Goal: Check status: Check status

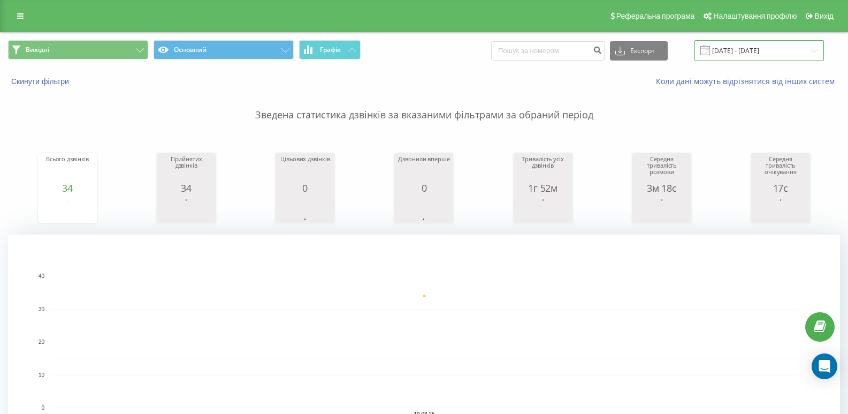
click at [764, 55] on input "[DATE] - [DATE]" at bounding box center [758, 50] width 129 height 21
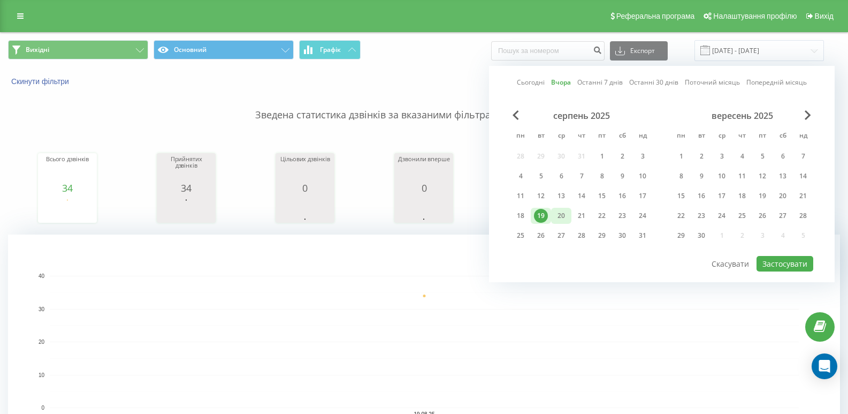
click at [565, 218] on div "20" at bounding box center [561, 216] width 14 height 14
click at [767, 260] on button "Застосувати" at bounding box center [784, 264] width 57 height 16
type input "[DATE] - [DATE]"
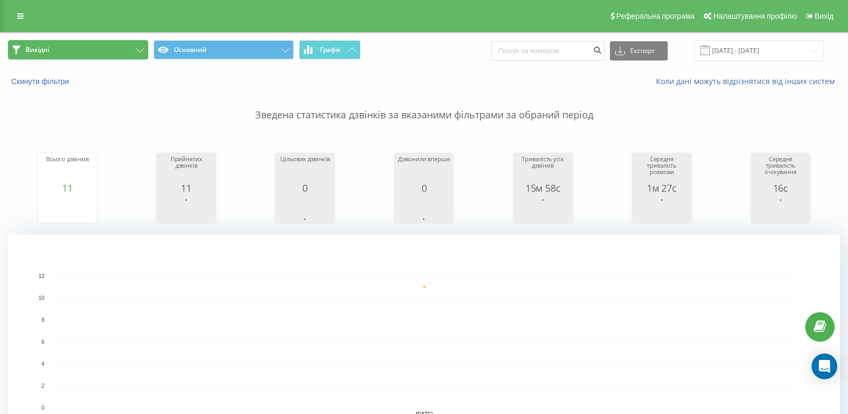
click at [125, 48] on button "Вихідні" at bounding box center [78, 49] width 140 height 19
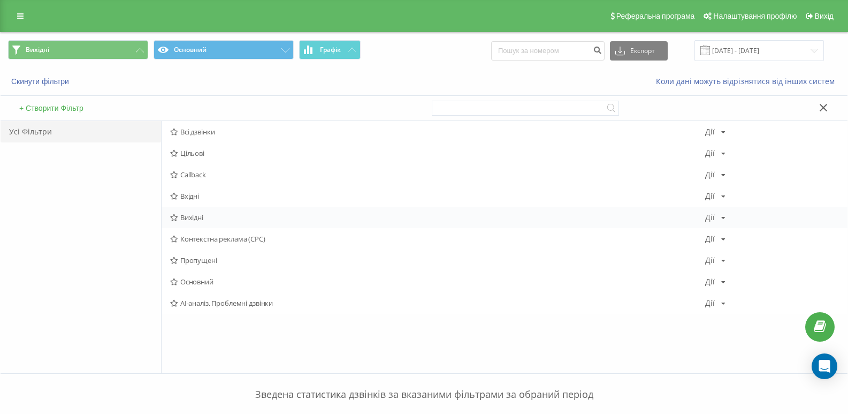
click at [193, 214] on span "Вихідні" at bounding box center [437, 216] width 535 height 7
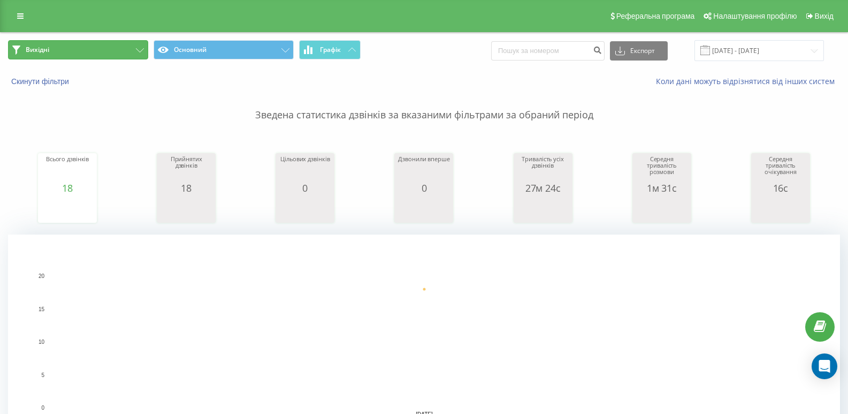
click at [130, 51] on button "Вихідні" at bounding box center [78, 49] width 140 height 19
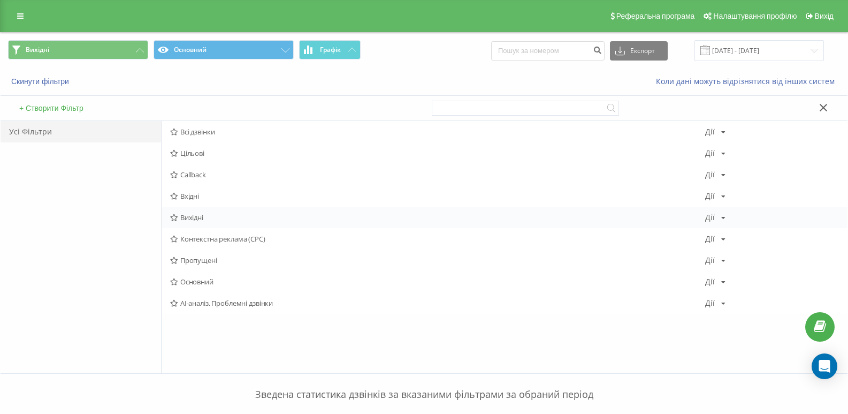
click at [185, 216] on span "Вихідні" at bounding box center [437, 216] width 535 height 7
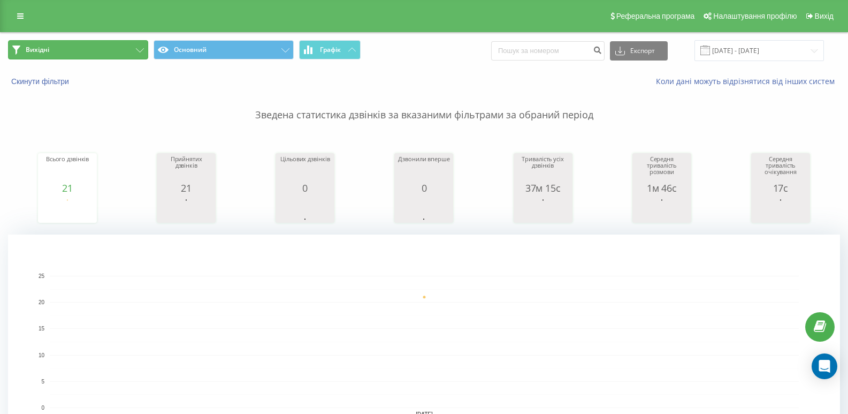
click at [142, 49] on icon at bounding box center [140, 50] width 8 height 4
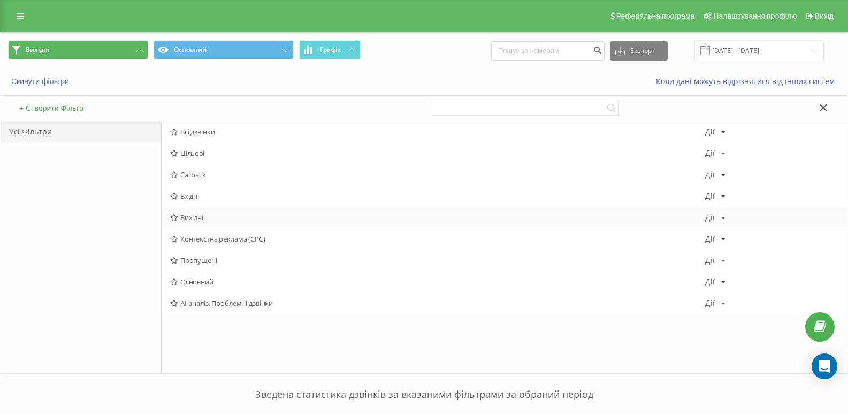
click at [184, 218] on span "Вихідні" at bounding box center [437, 216] width 535 height 7
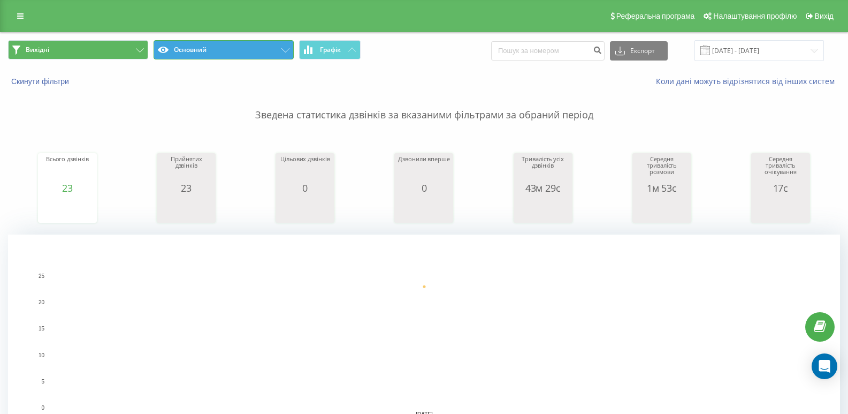
click at [231, 44] on button "Основний" at bounding box center [224, 49] width 140 height 19
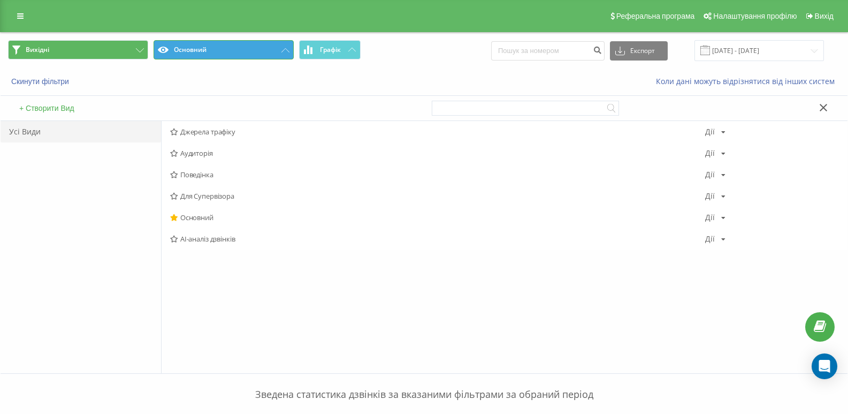
click at [231, 45] on button "Основний" at bounding box center [224, 49] width 140 height 19
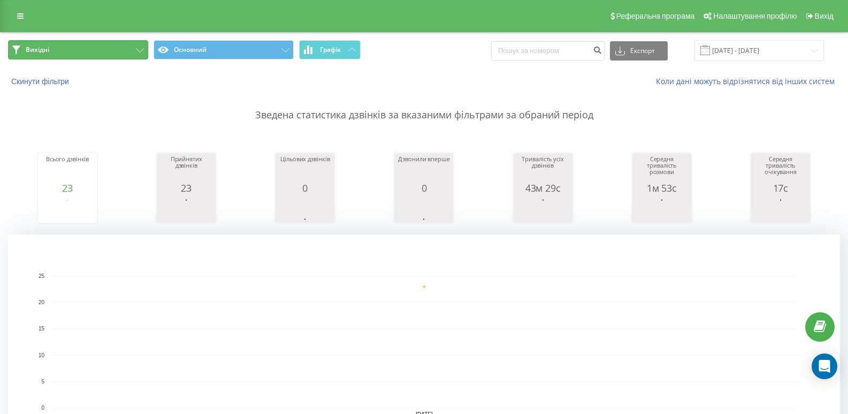
click at [105, 46] on button "Вихідні" at bounding box center [78, 49] width 140 height 19
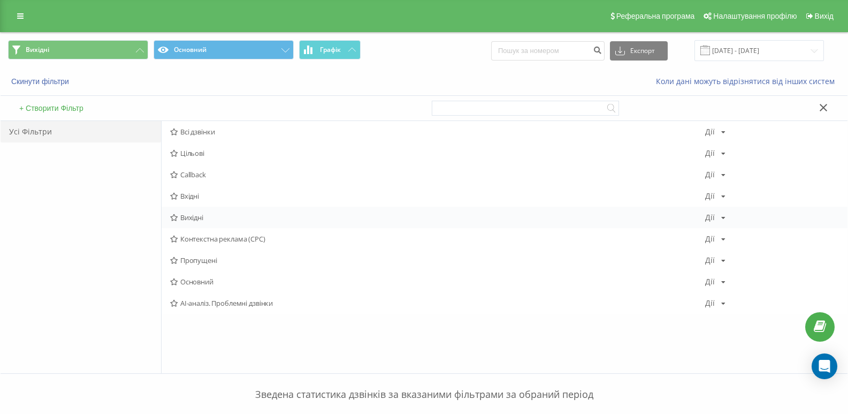
click at [193, 213] on span "Вихідні" at bounding box center [437, 216] width 535 height 7
